Goal: Book appointment/travel/reservation

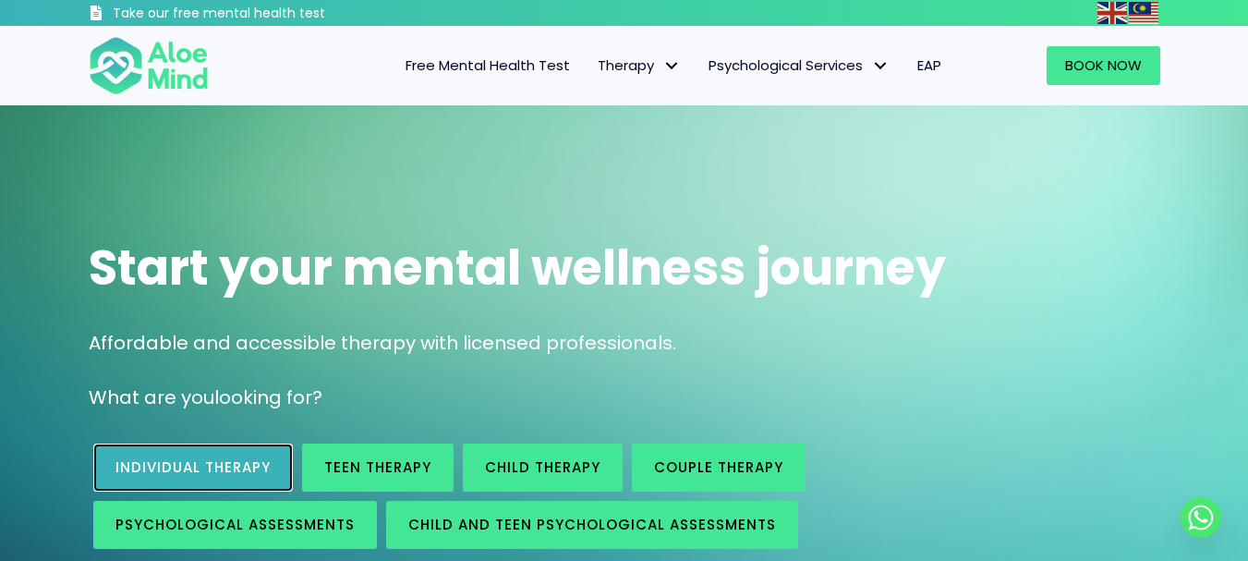
click at [152, 448] on link "Individual therapy" at bounding box center [193, 467] width 200 height 48
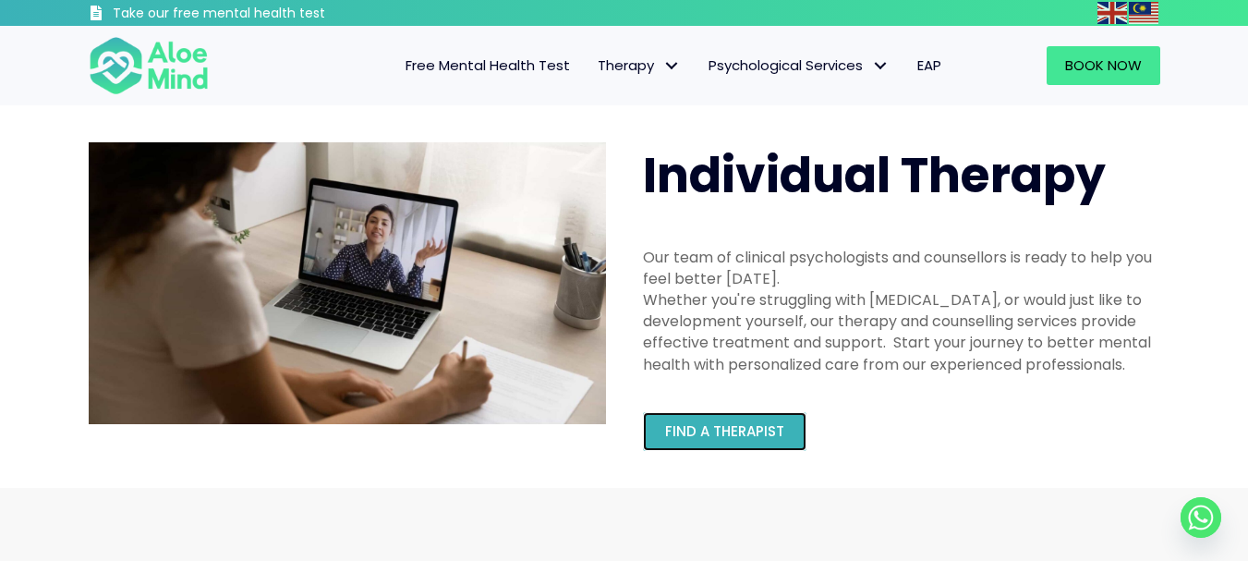
click at [739, 419] on link "Find a therapist" at bounding box center [725, 431] width 164 height 39
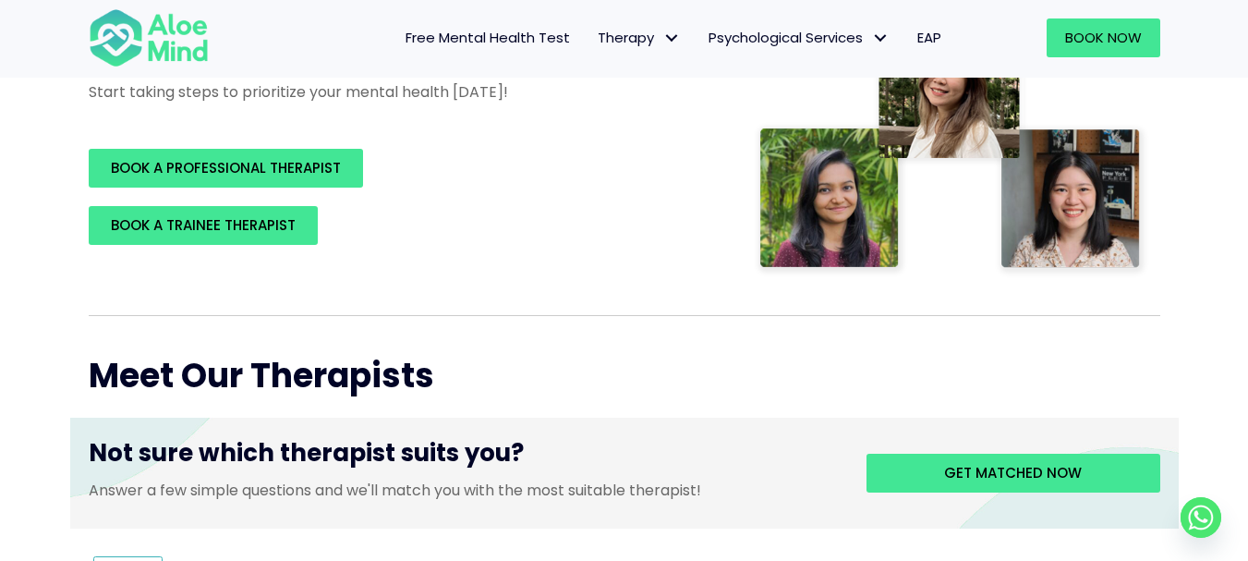
scroll to position [448, 0]
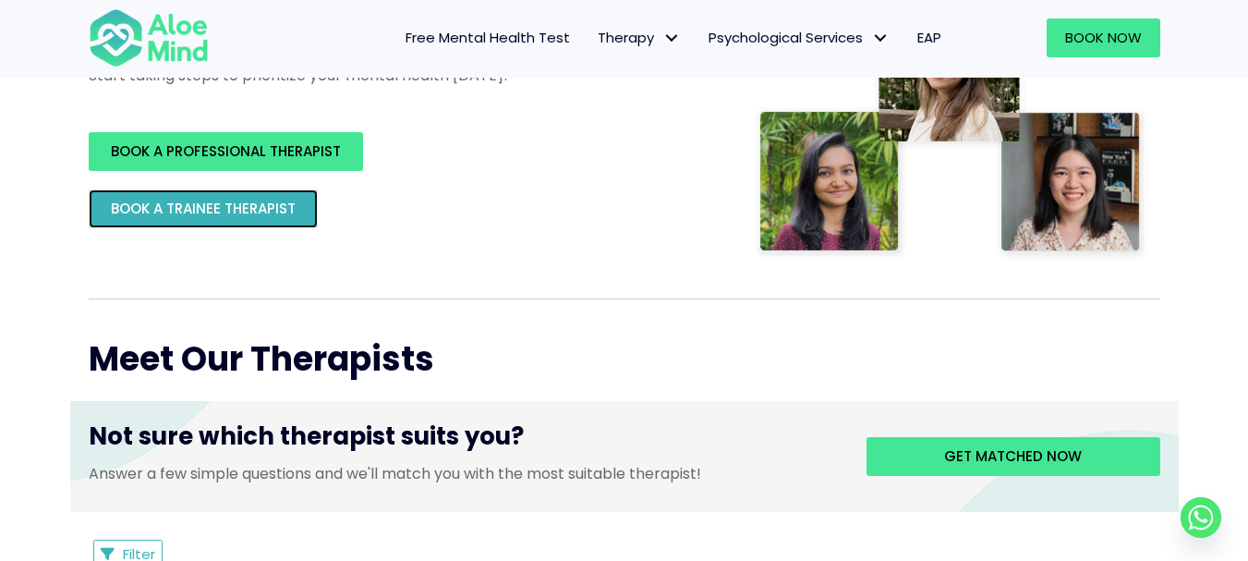
click at [166, 216] on span "BOOK A TRAINEE THERAPIST" at bounding box center [203, 208] width 185 height 19
